Goal: Information Seeking & Learning: Learn about a topic

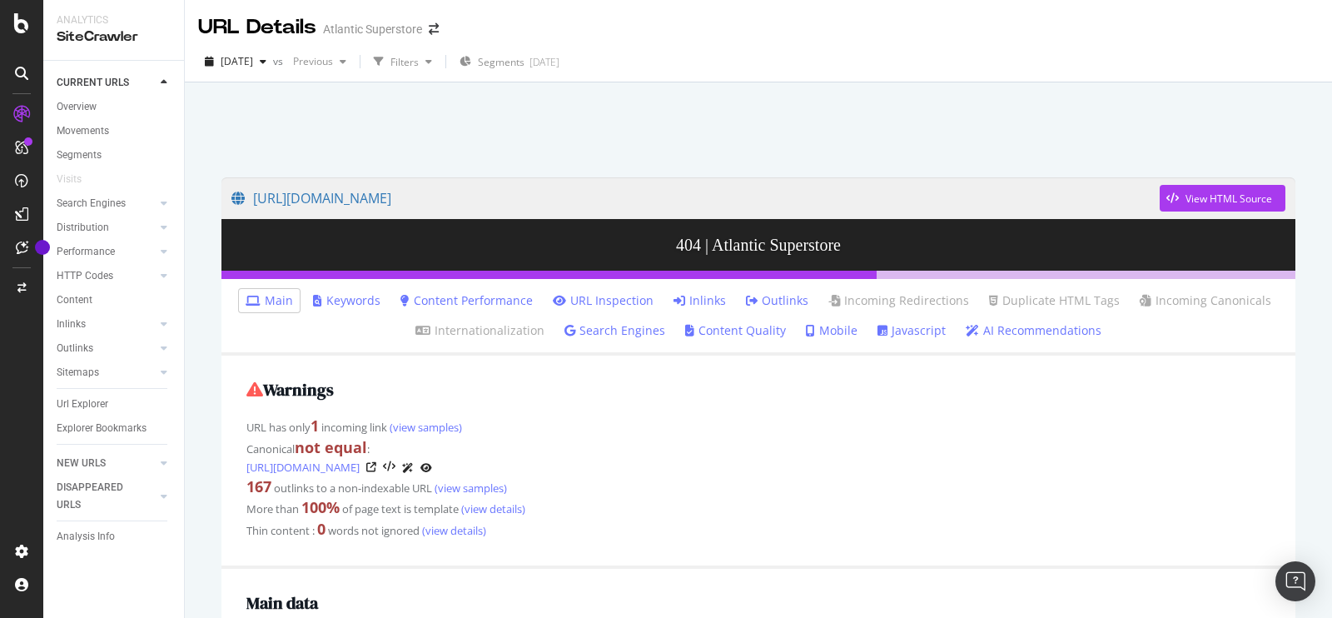
click at [708, 299] on link "Inlinks" at bounding box center [700, 300] width 52 height 17
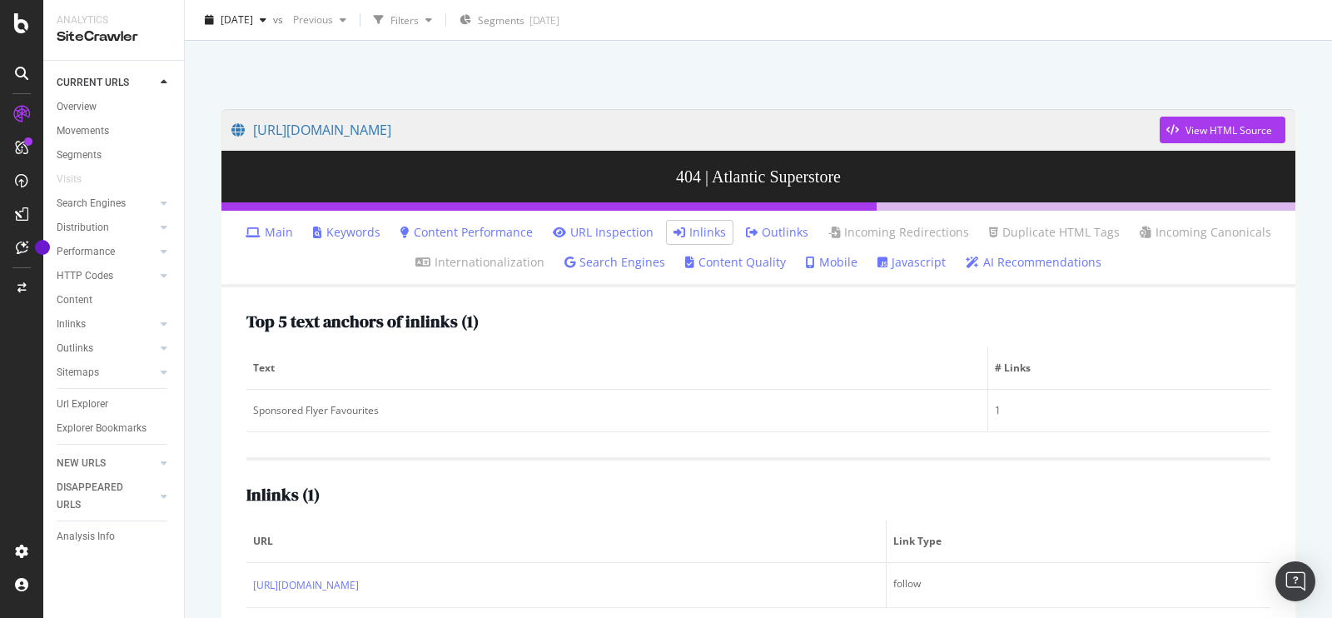
scroll to position [98, 0]
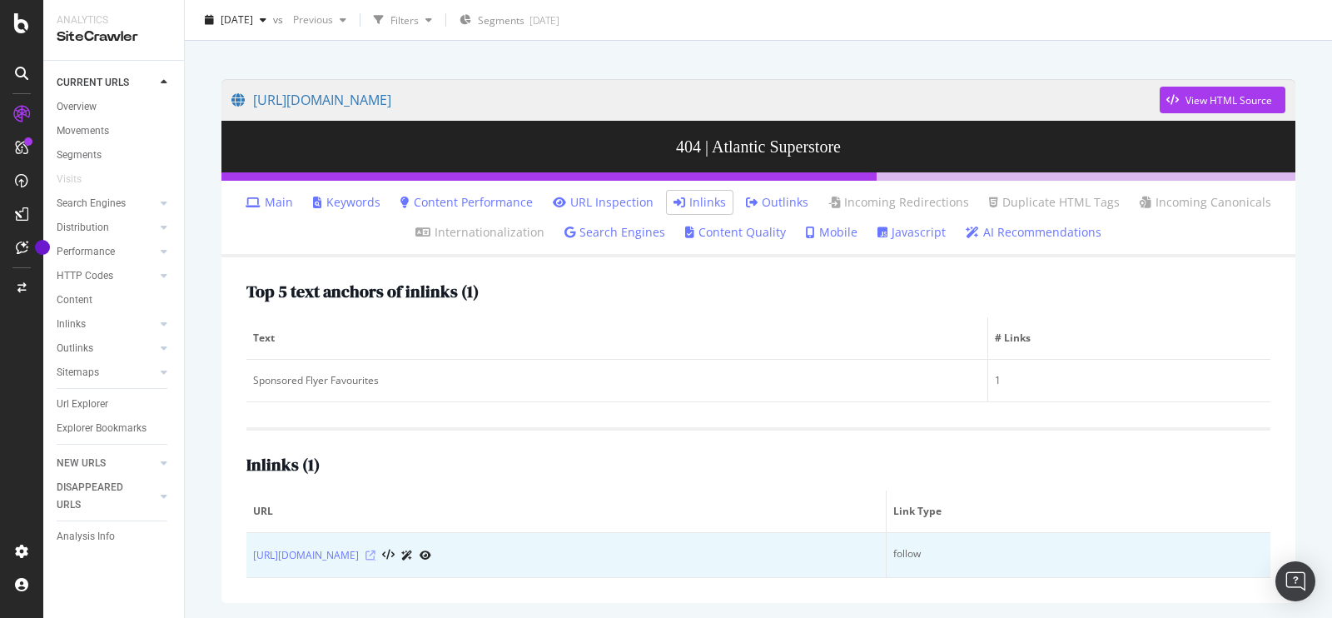
click at [376, 555] on icon at bounding box center [371, 555] width 10 height 10
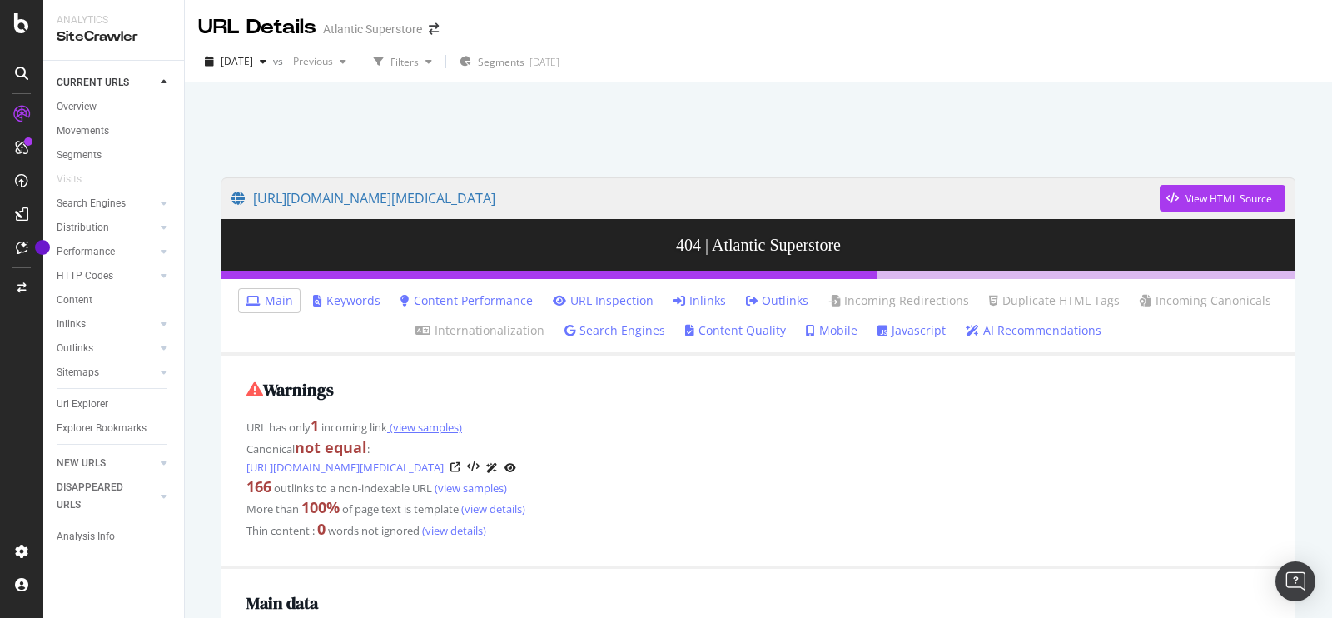
click at [439, 426] on link "(view samples)" at bounding box center [424, 427] width 75 height 15
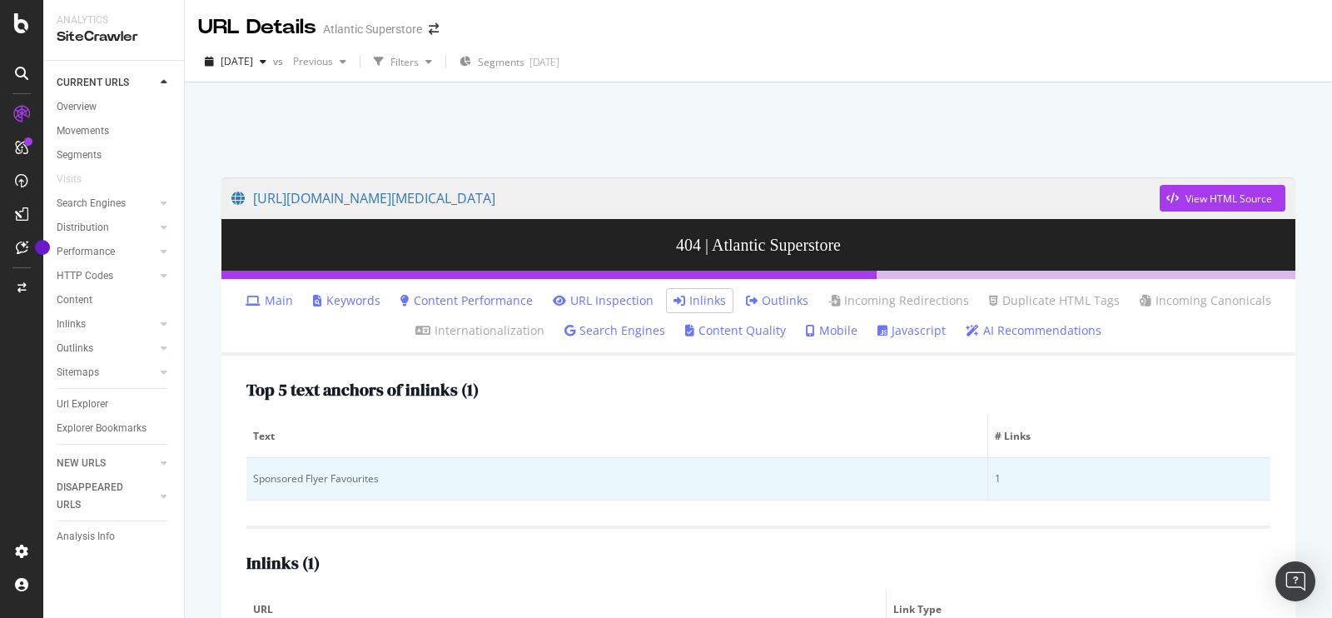
scroll to position [98, 0]
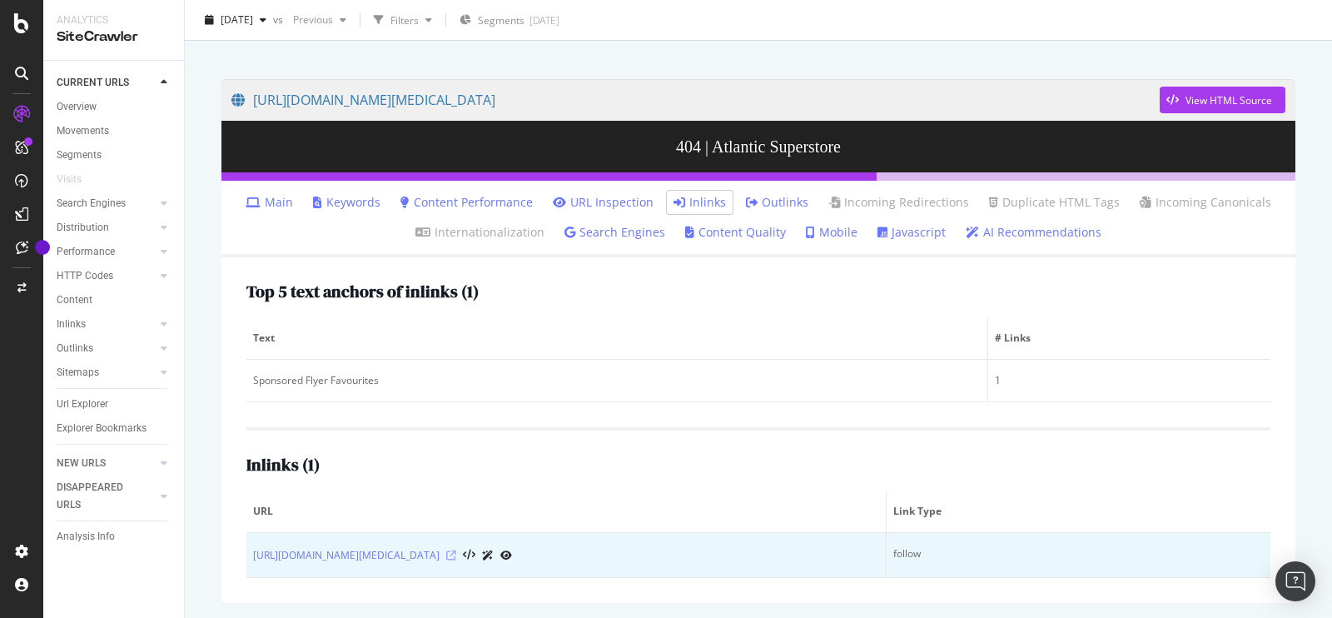
click at [456, 555] on icon at bounding box center [451, 555] width 10 height 10
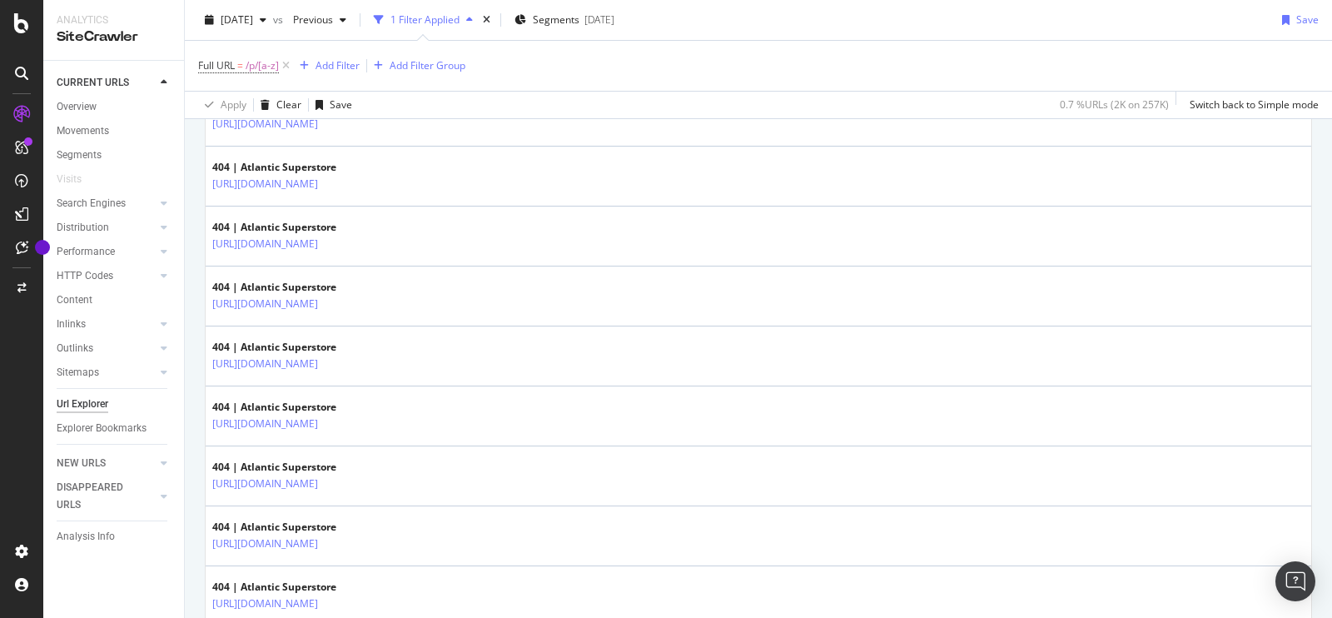
scroll to position [2085, 0]
